Goal: Task Accomplishment & Management: Manage account settings

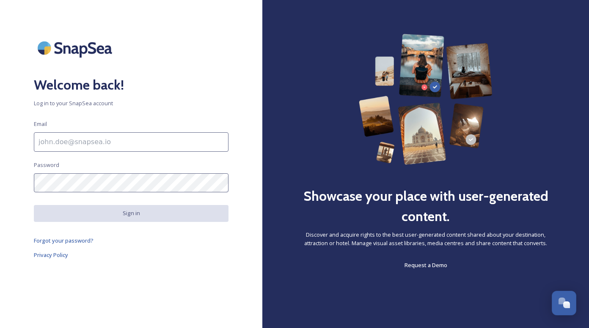
click at [45, 77] on h2 "Welcome back!" at bounding box center [131, 85] width 195 height 20
click at [66, 143] on input at bounding box center [131, 141] width 195 height 19
paste input "vasilina.krivtsova@fstravel.com"
type input "vasilina.krivtsova@fstravel.com"
click at [33, 136] on div "Welcome back! Log in to your SnapSea account Email vasilina.krivtsova@fstravel.…" at bounding box center [131, 164] width 262 height 261
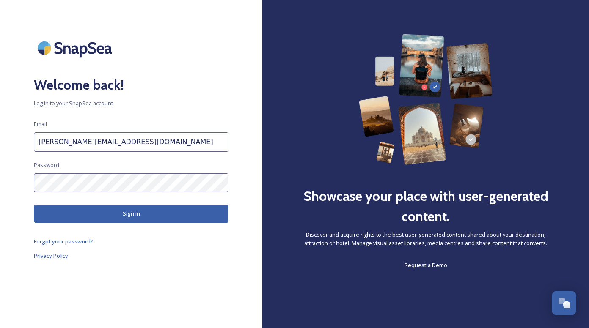
click at [133, 208] on button "Sign in" at bounding box center [131, 213] width 195 height 17
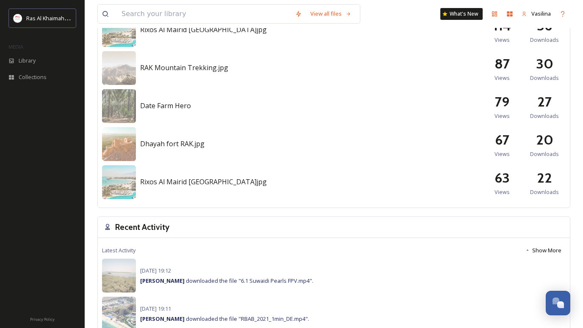
scroll to position [423, 0]
